Goal: Check status: Check status

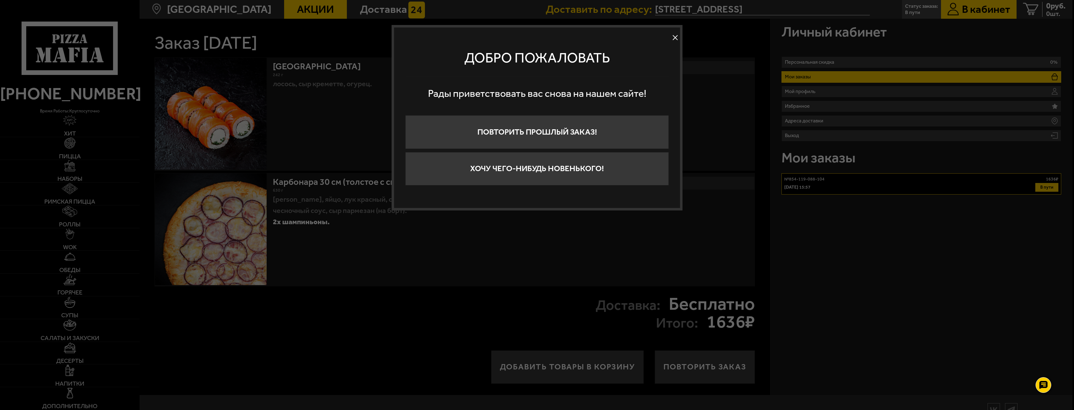
click at [676, 36] on button at bounding box center [675, 37] width 9 height 9
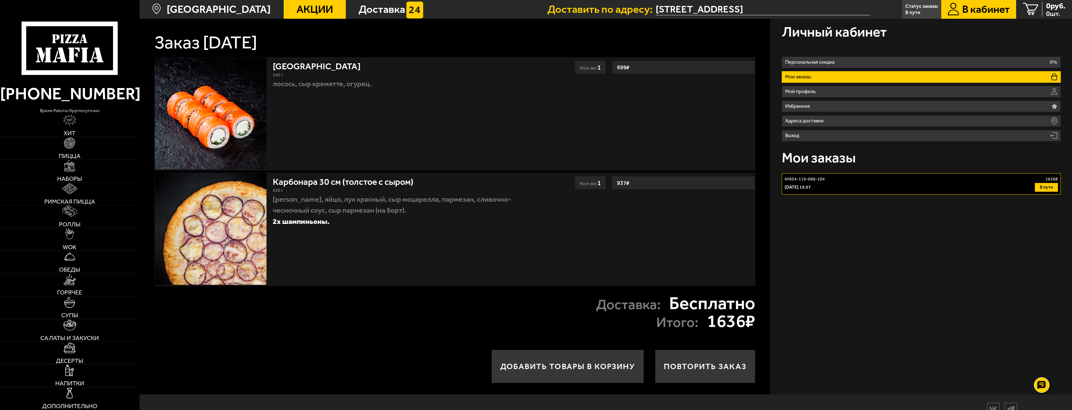
click at [903, 190] on div "4 октября 2025 г. 15:57 В пути" at bounding box center [922, 187] width 274 height 9
click at [1055, 187] on button "В пути" at bounding box center [1046, 187] width 23 height 9
click at [1041, 189] on button "В пути" at bounding box center [1046, 187] width 23 height 9
click at [1056, 187] on button "В пути" at bounding box center [1046, 187] width 23 height 9
click at [1036, 186] on button "В пути" at bounding box center [1046, 187] width 23 height 9
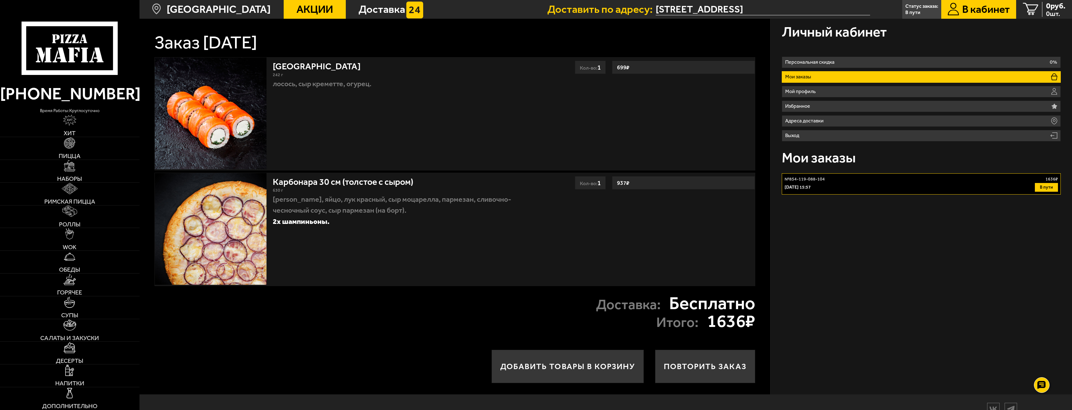
click at [952, 186] on div "4 октября 2025 г. 15:57 В пути" at bounding box center [922, 187] width 274 height 9
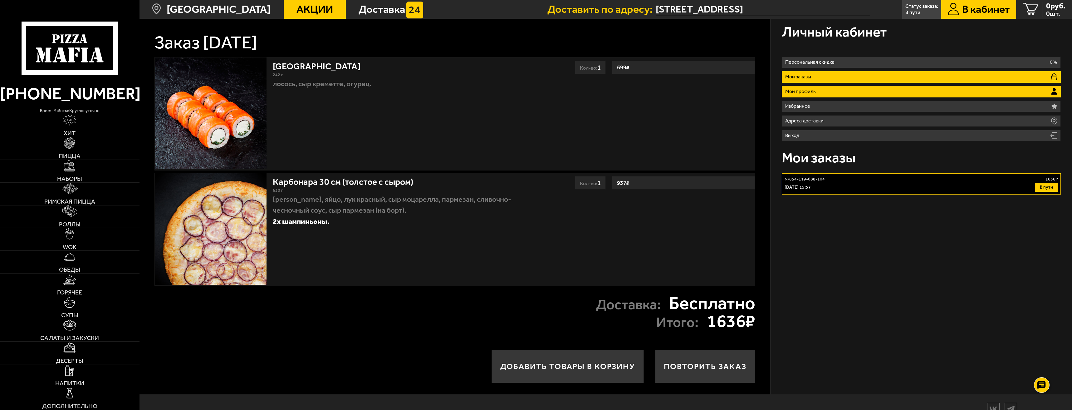
click at [829, 88] on li "Мой профиль" at bounding box center [921, 92] width 279 height 12
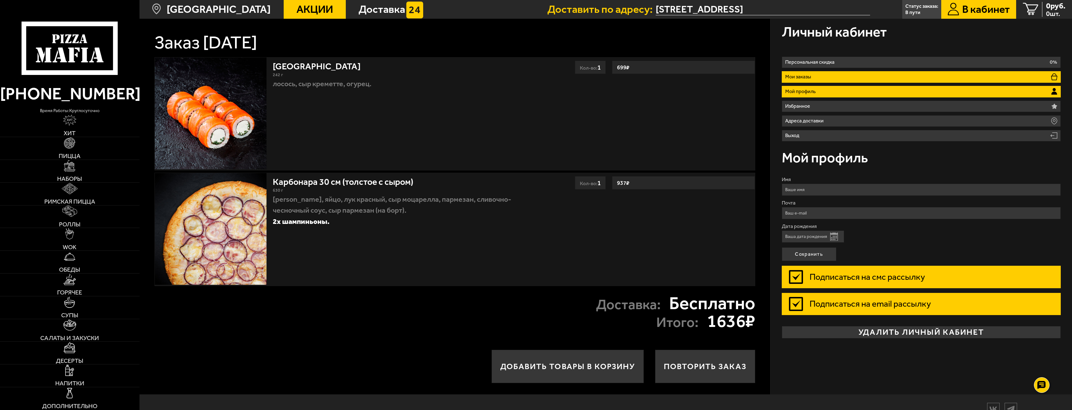
click at [829, 77] on li "Мои заказы" at bounding box center [921, 77] width 279 height 12
